Goal: Task Accomplishment & Management: Manage account settings

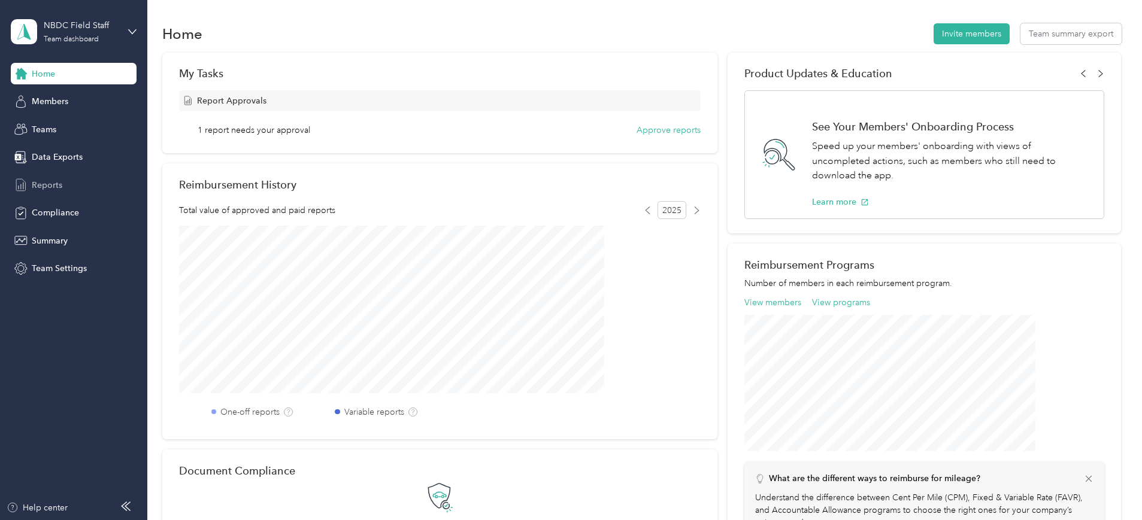
click at [50, 184] on span "Reports" at bounding box center [47, 185] width 31 height 13
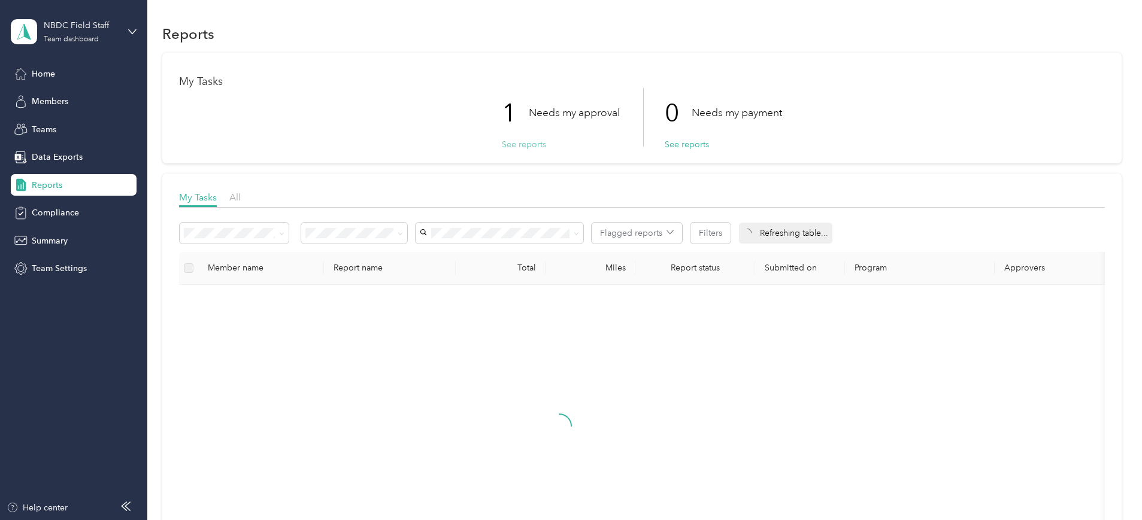
click at [507, 145] on button "See reports" at bounding box center [524, 144] width 44 height 13
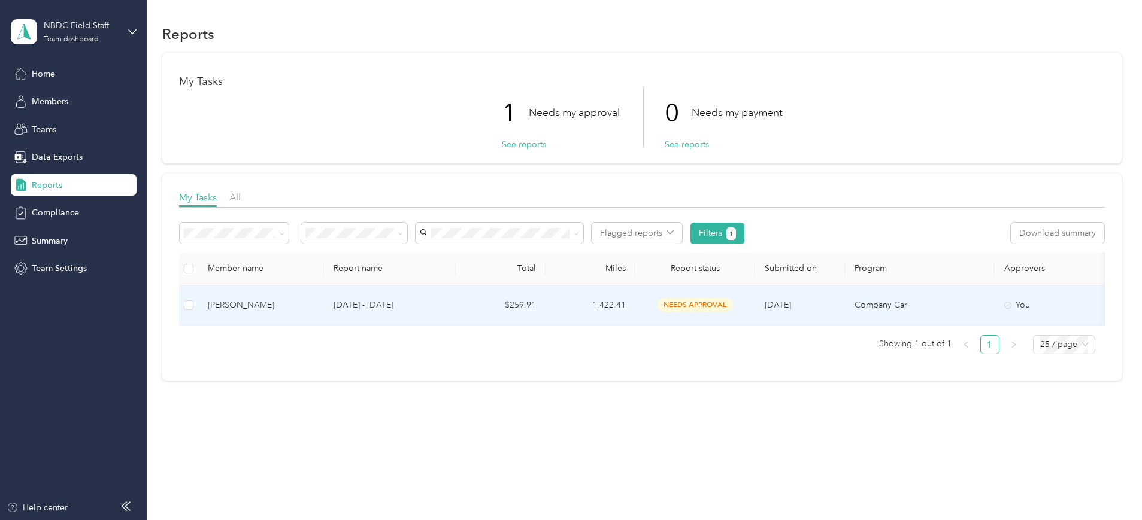
click at [733, 306] on span "needs approval" at bounding box center [695, 305] width 75 height 14
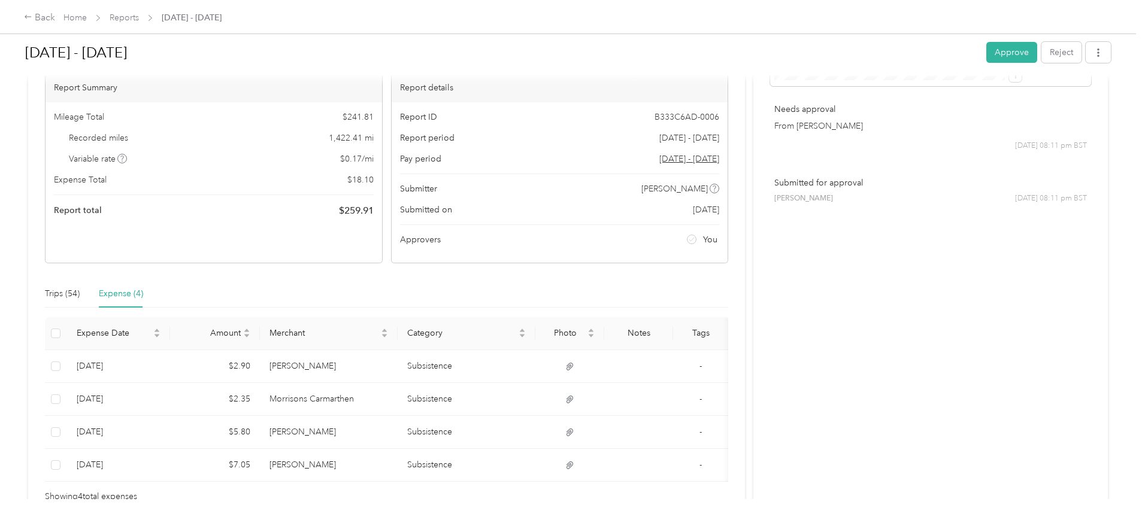
scroll to position [150, 0]
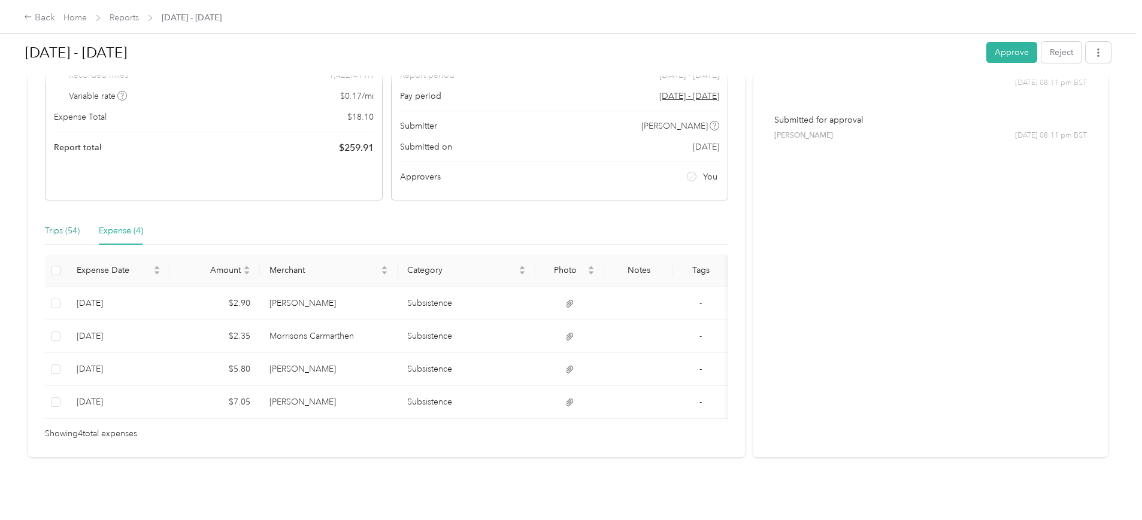
click at [80, 225] on div "Trips (54)" at bounding box center [62, 231] width 35 height 13
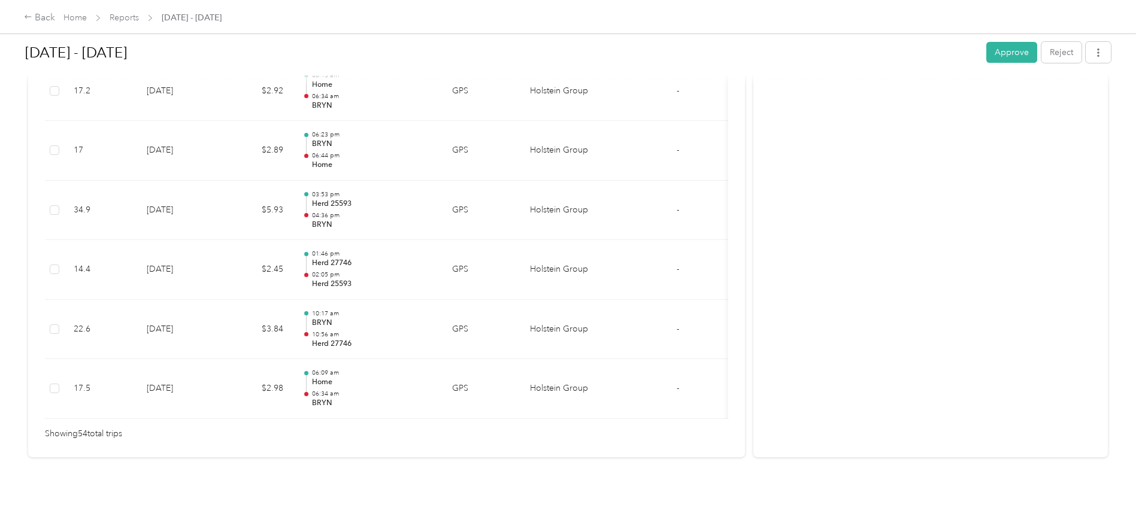
scroll to position [2954, 0]
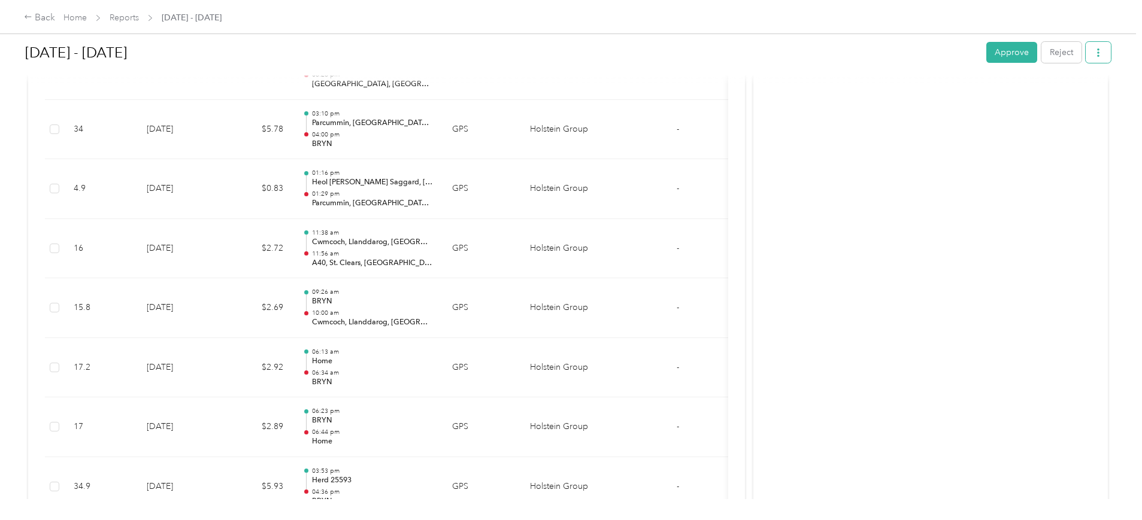
click at [1094, 53] on icon "button" at bounding box center [1098, 53] width 8 height 8
click at [957, 95] on span "Download" at bounding box center [964, 96] width 40 height 13
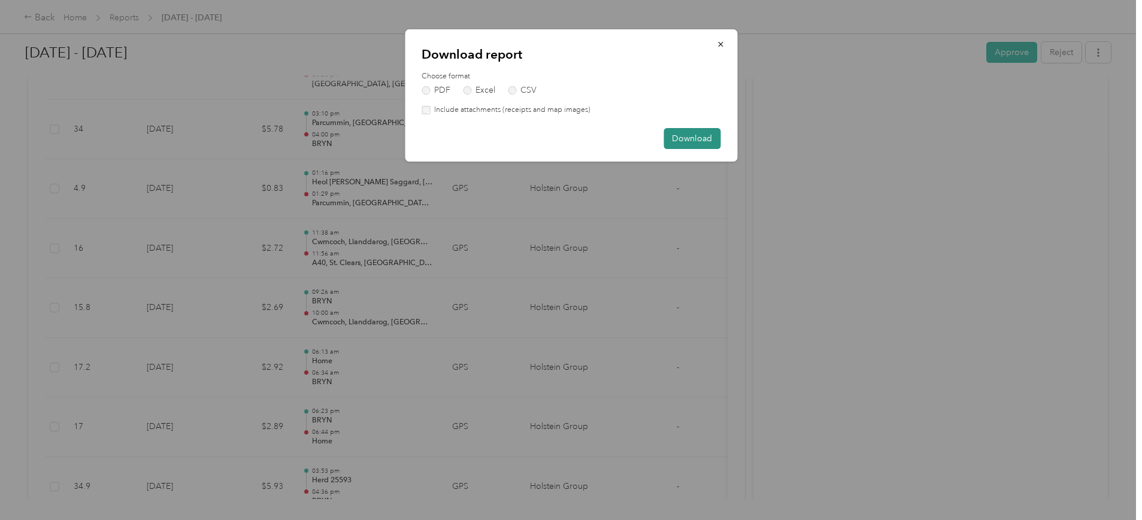
click at [705, 134] on button "Download" at bounding box center [692, 138] width 57 height 21
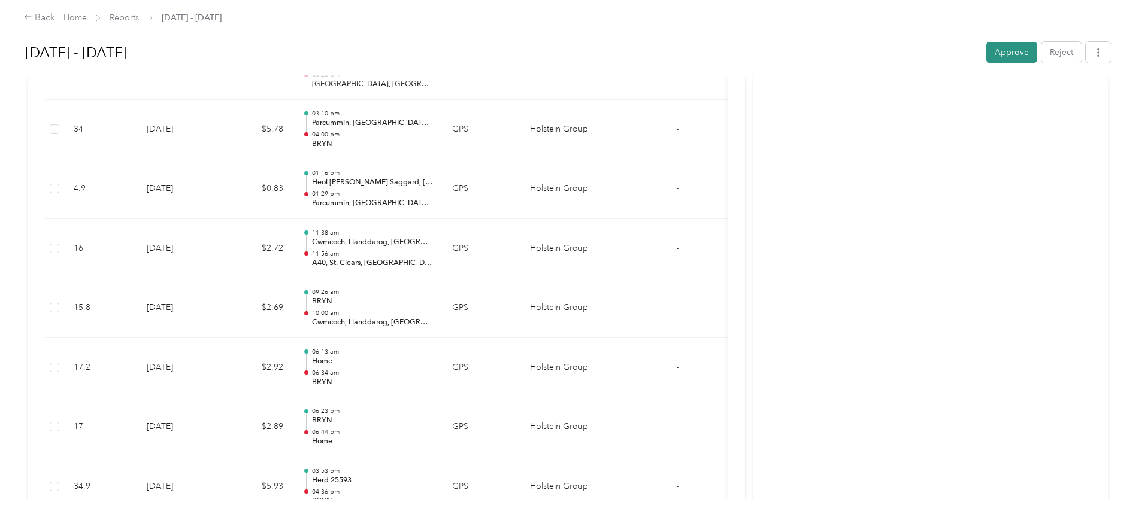
click at [986, 54] on button "Approve" at bounding box center [1011, 52] width 51 height 21
click at [139, 16] on link "Reports" at bounding box center [124, 18] width 29 height 10
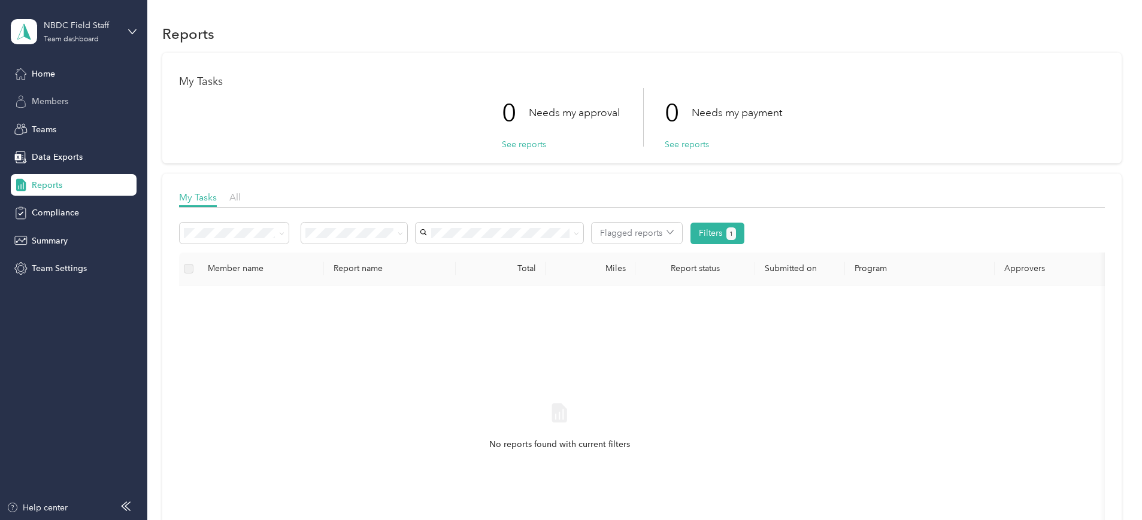
click at [45, 99] on span "Members" at bounding box center [50, 101] width 37 height 13
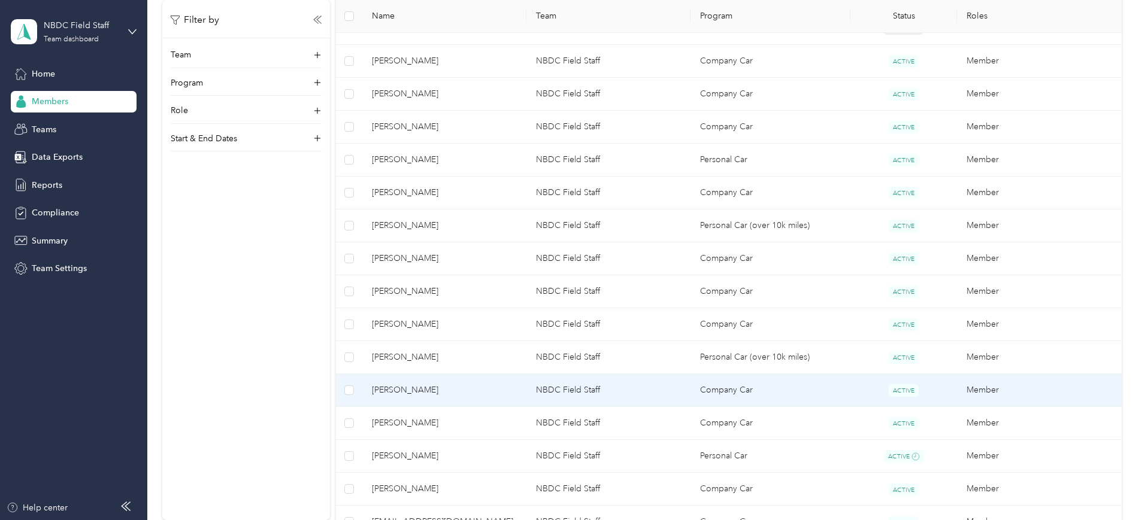
scroll to position [449, 0]
